Goal: Navigation & Orientation: Find specific page/section

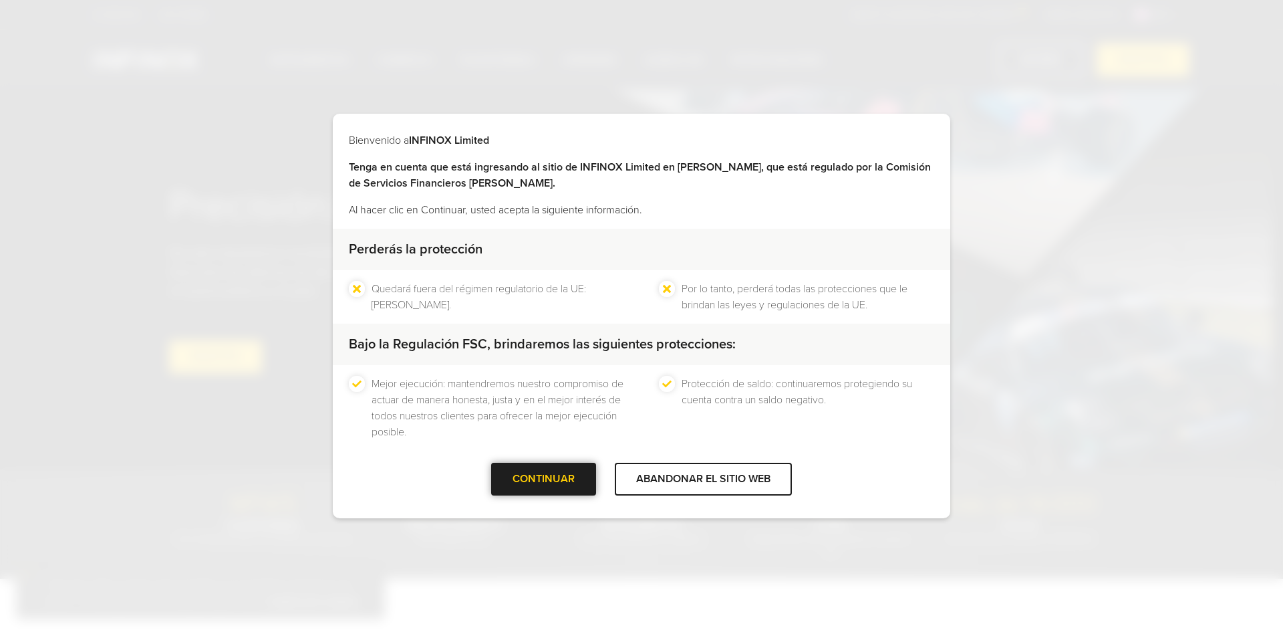
click at [565, 473] on font "CONTINUAR" at bounding box center [544, 478] width 62 height 13
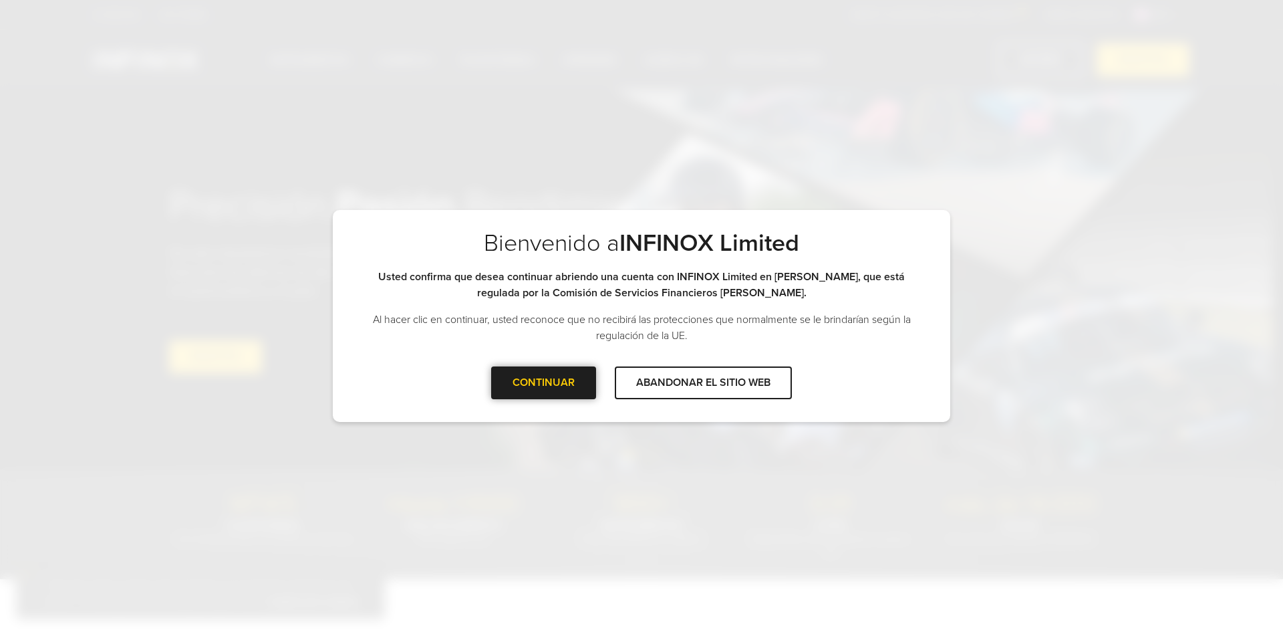
click at [544, 382] on div at bounding box center [544, 382] width 0 height 0
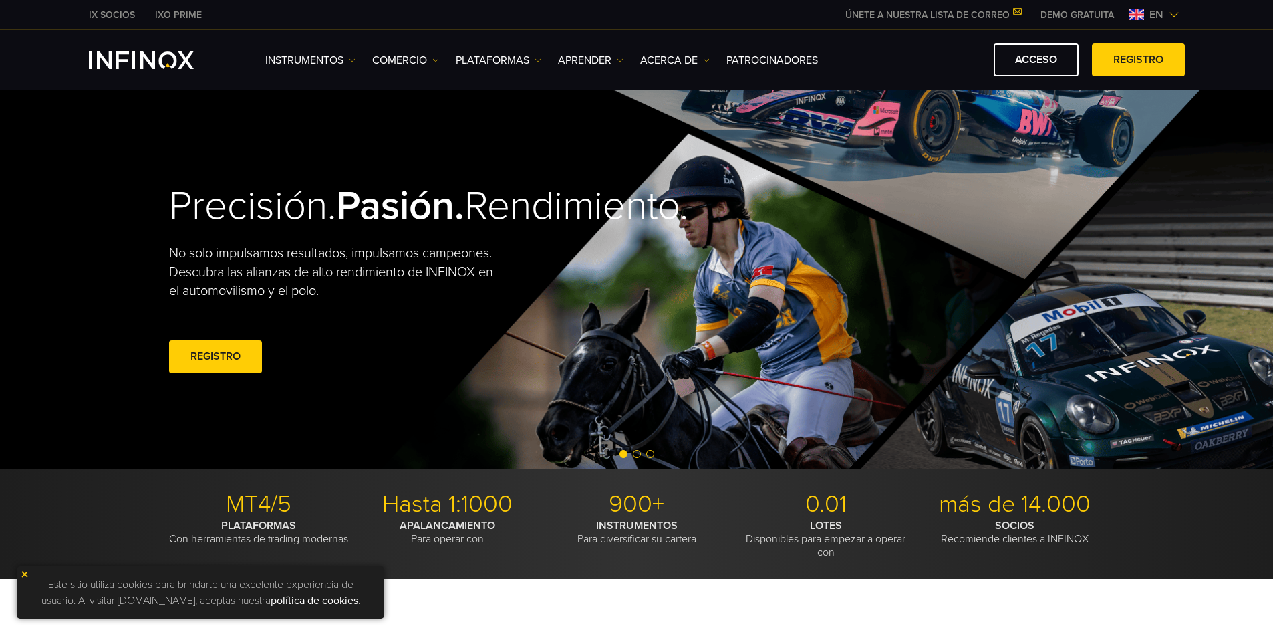
click at [1178, 13] on img at bounding box center [1174, 14] width 11 height 11
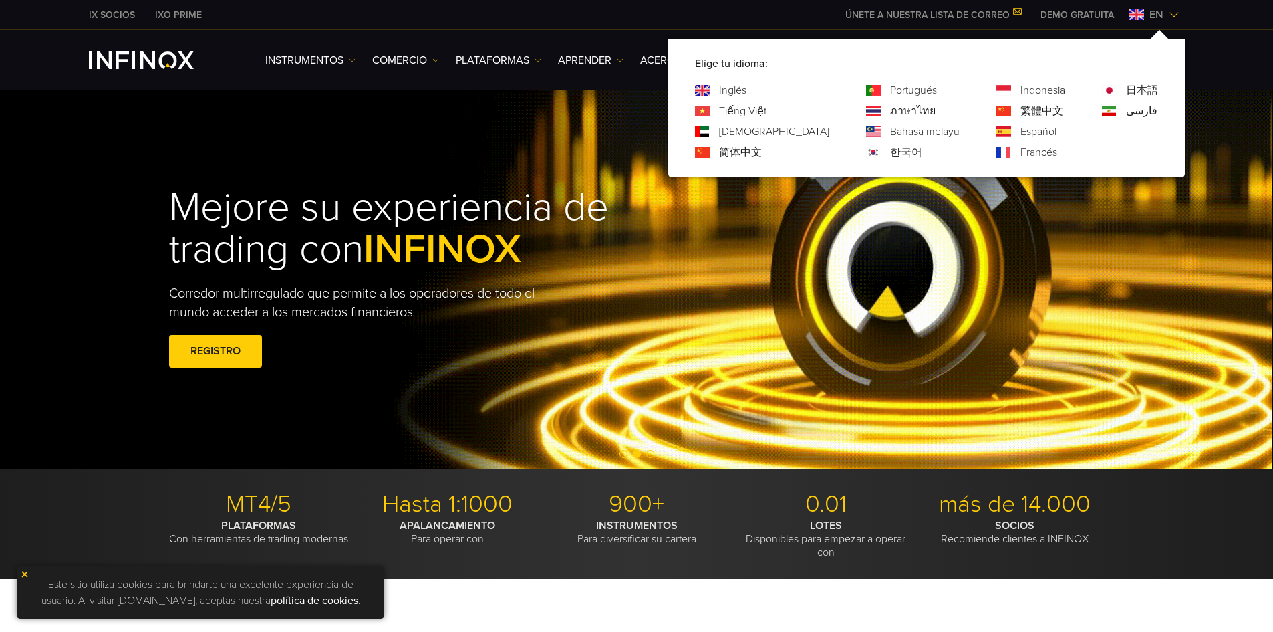
click at [1020, 132] on div "Español" at bounding box center [1031, 132] width 69 height 16
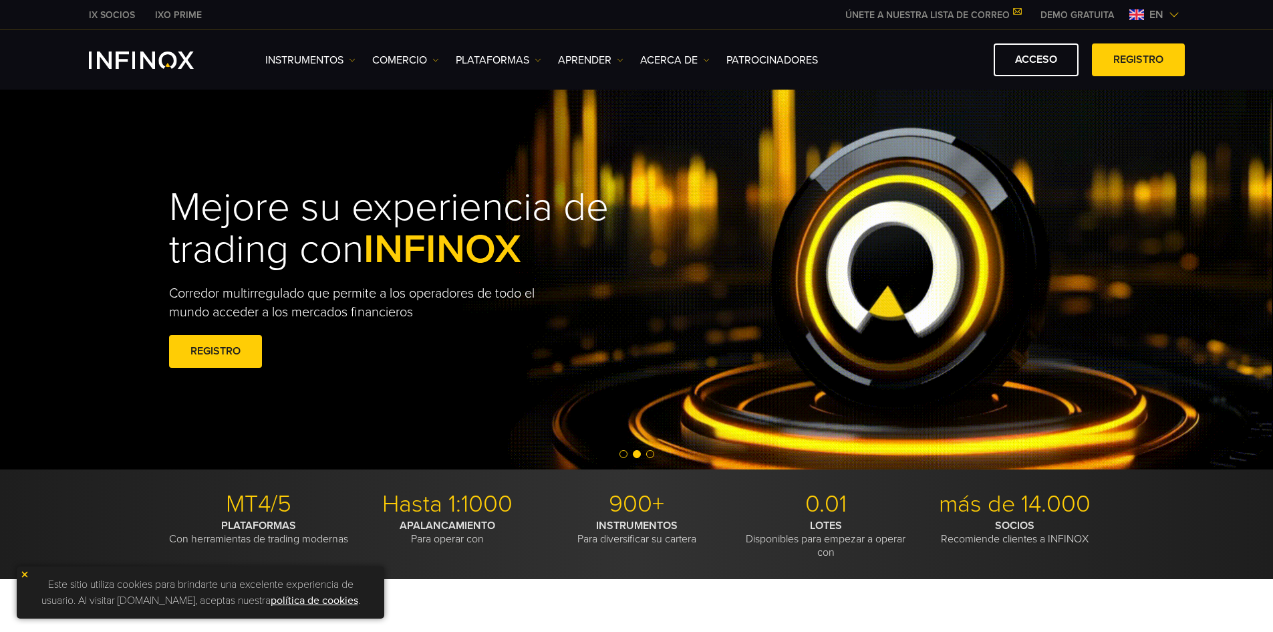
click at [1170, 17] on img at bounding box center [1174, 14] width 11 height 11
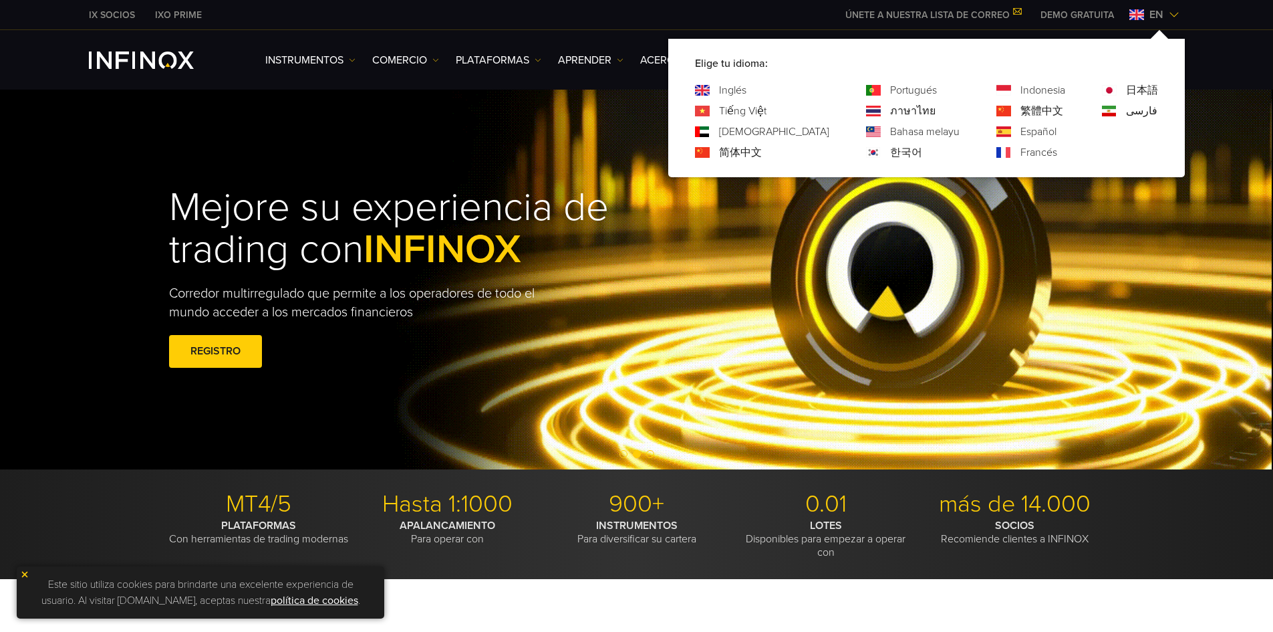
click at [1034, 126] on font "Español" at bounding box center [1039, 131] width 36 height 13
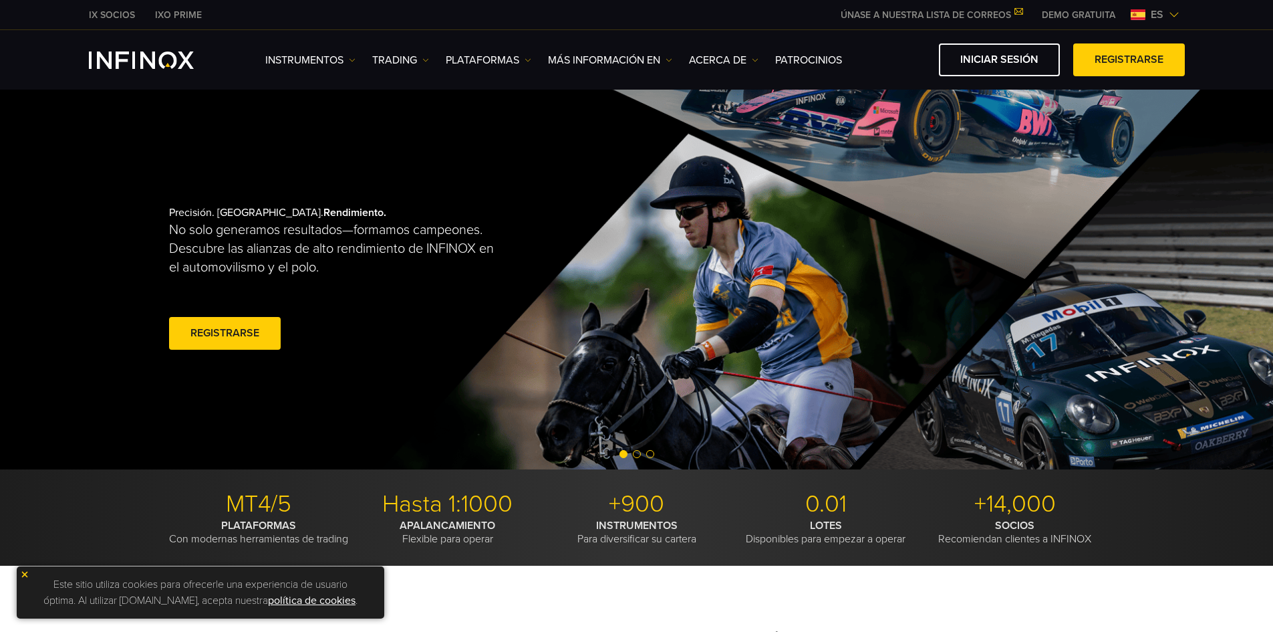
click at [27, 576] on img at bounding box center [24, 574] width 9 height 9
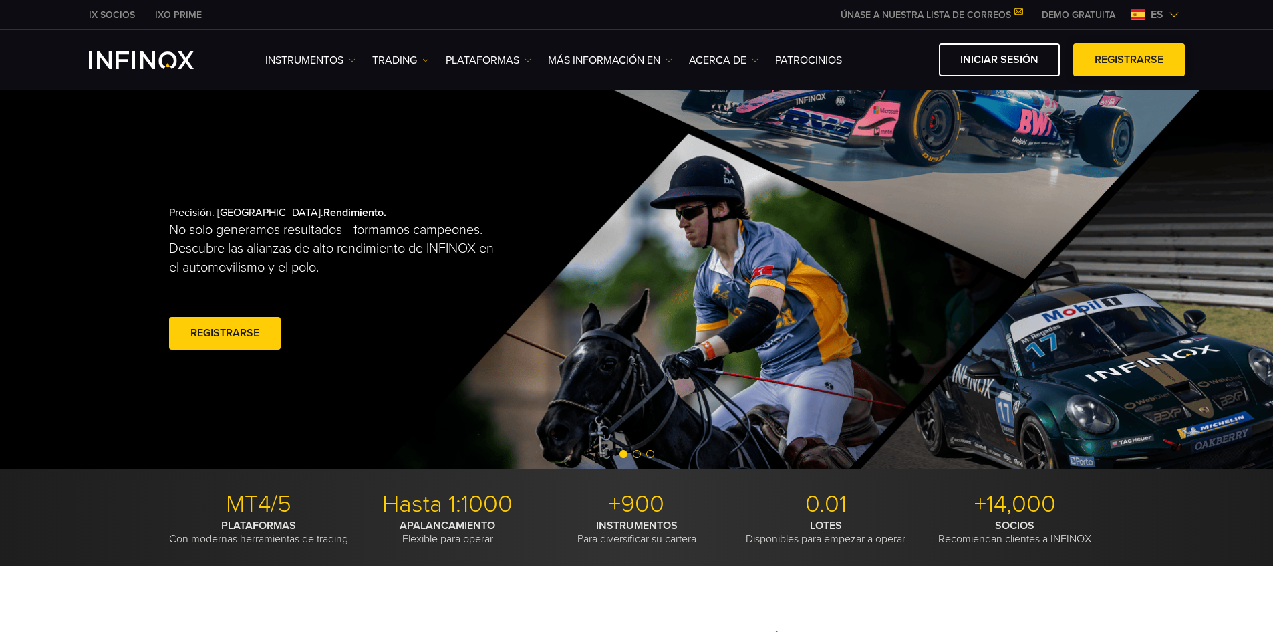
click at [1129, 60] on span at bounding box center [1129, 60] width 0 height 0
